Goal: Information Seeking & Learning: Learn about a topic

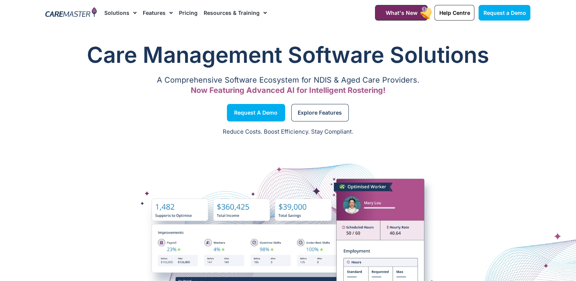
click at [183, 11] on link "Pricing" at bounding box center [188, 13] width 19 height 26
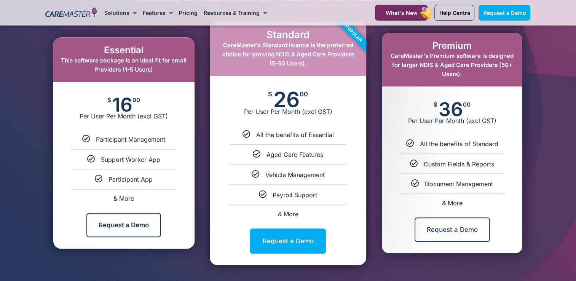
scroll to position [419, 0]
